Goal: Browse casually: Explore the website without a specific task or goal

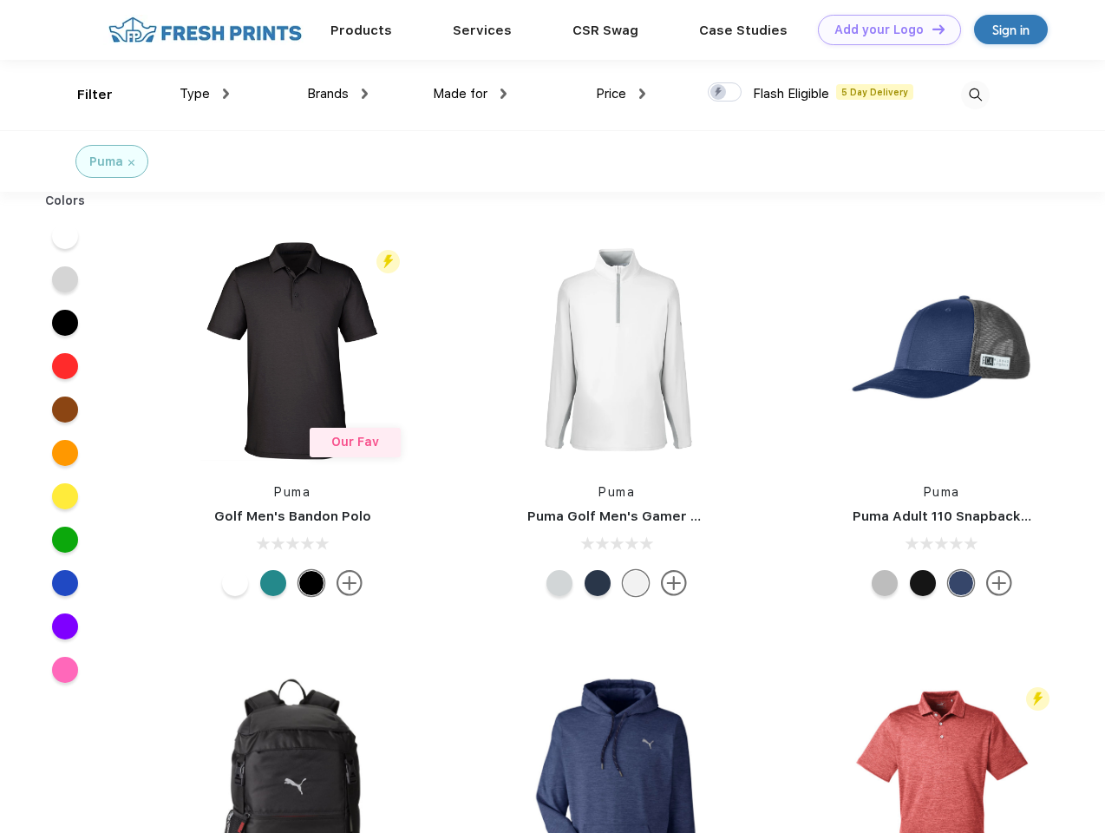
scroll to position [1, 0]
click at [883, 29] on link "Add your Logo Design Tool" at bounding box center [889, 30] width 143 height 30
click at [0, 0] on div "Design Tool" at bounding box center [0, 0] width 0 height 0
click at [931, 29] on link "Add your Logo Design Tool" at bounding box center [889, 30] width 143 height 30
click at [83, 95] on div "Filter" at bounding box center [95, 95] width 36 height 20
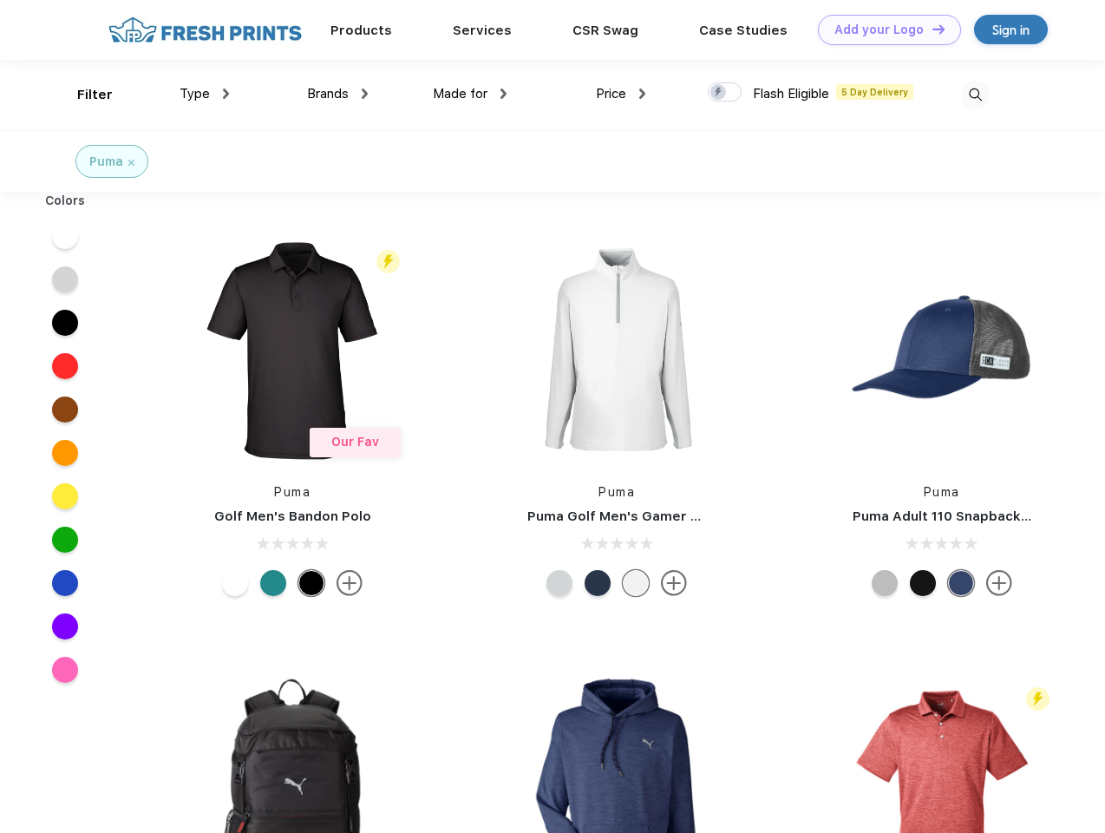
click at [205, 94] on span "Type" at bounding box center [195, 94] width 30 height 16
click at [337, 94] on span "Brands" at bounding box center [328, 94] width 42 height 16
click at [470, 94] on span "Made for" at bounding box center [460, 94] width 55 height 16
click at [621, 94] on span "Price" at bounding box center [611, 94] width 30 height 16
click at [725, 93] on div at bounding box center [725, 91] width 34 height 19
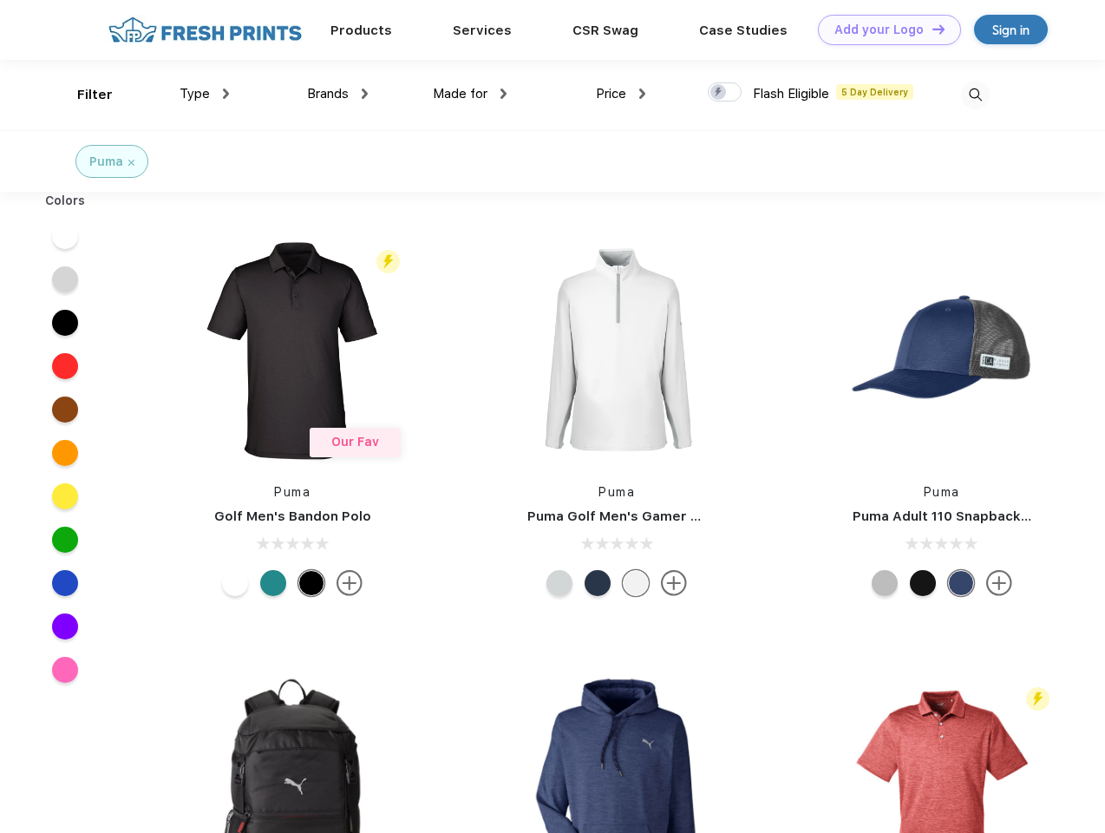
click at [719, 93] on input "checkbox" at bounding box center [713, 87] width 11 height 11
click at [975, 95] on img at bounding box center [975, 95] width 29 height 29
